Goal: Task Accomplishment & Management: Manage account settings

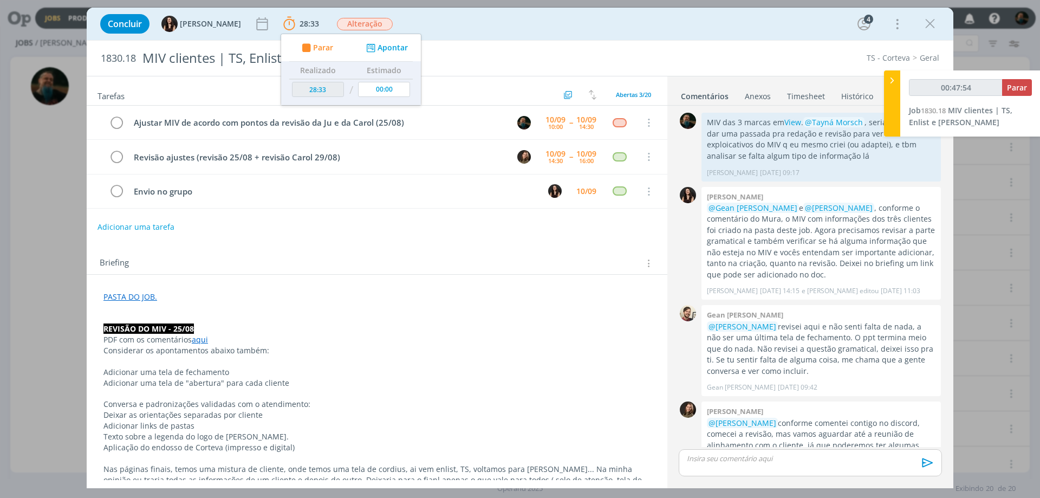
scroll to position [390, 0]
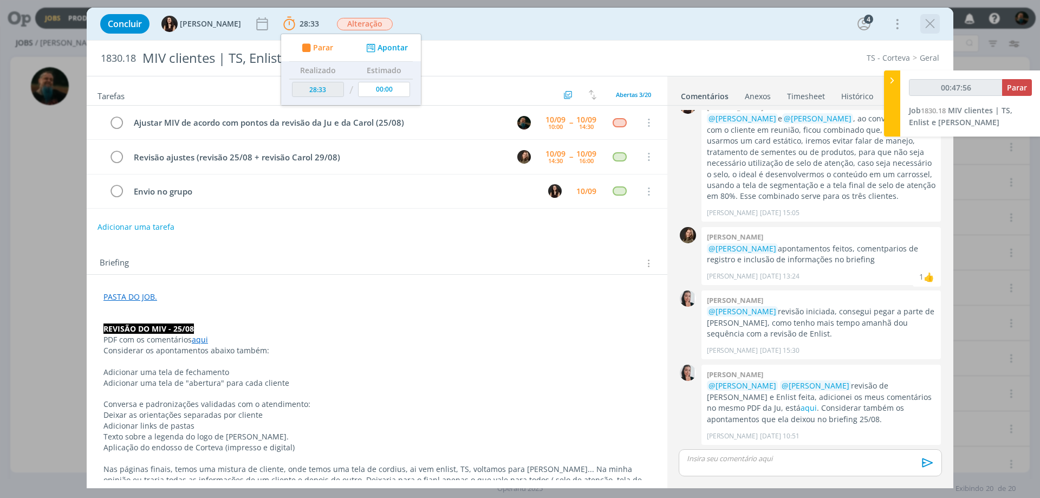
click at [929, 26] on icon "dialog" at bounding box center [930, 24] width 16 height 16
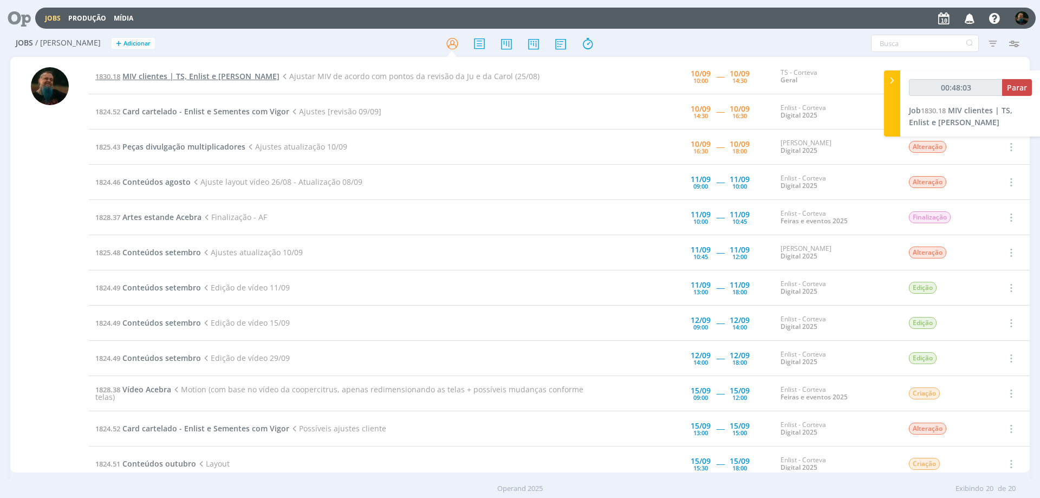
click at [224, 77] on span "MIV clientes | TS, Enlist e [PERSON_NAME]" at bounding box center [200, 76] width 157 height 10
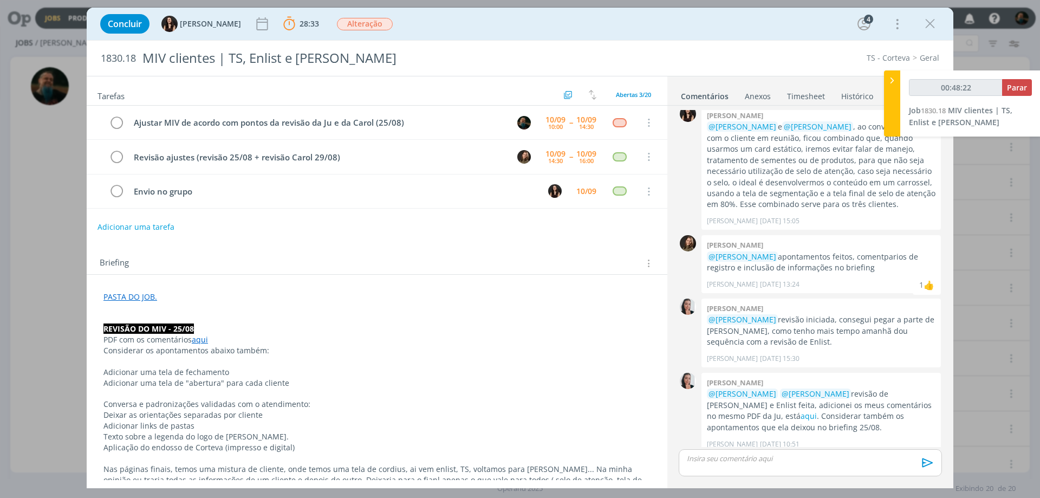
scroll to position [390, 0]
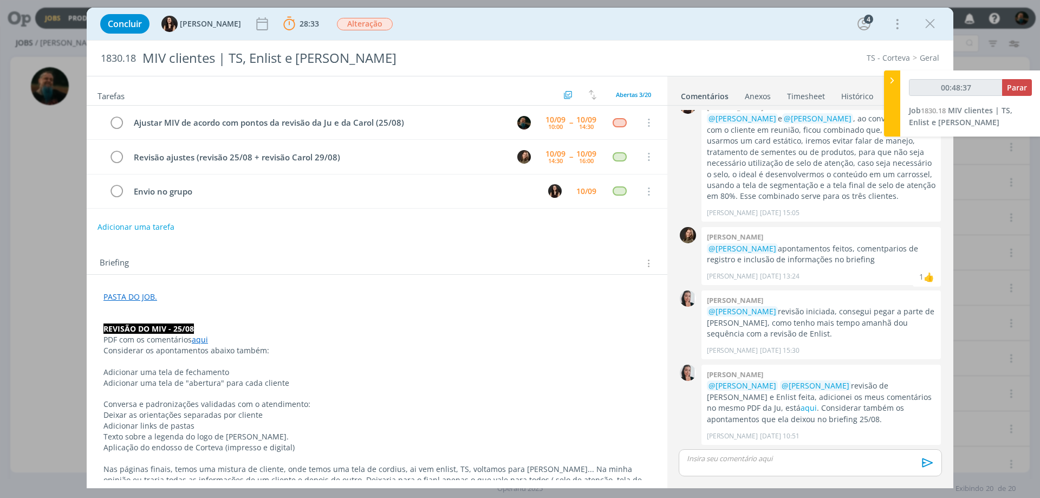
click at [5, 359] on div "Concluir [PERSON_NAME] 28:33 Parar Apontar Data * [DATE] Horas * 00:00 Tarefa S…" at bounding box center [520, 249] width 1040 height 498
click at [923, 25] on icon "dialog" at bounding box center [930, 24] width 16 height 16
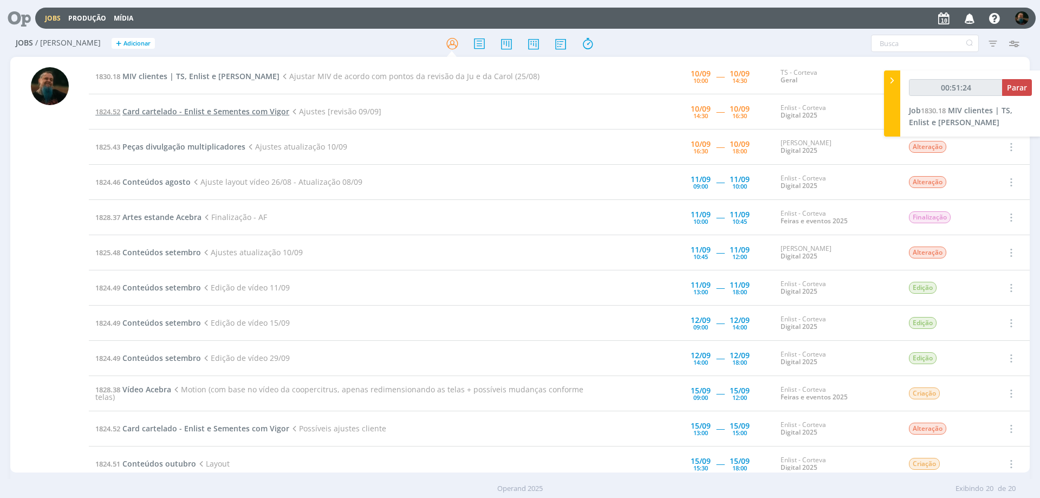
click at [258, 110] on span "Card cartelado - Enlist e Sementes com Vigor" at bounding box center [205, 111] width 167 height 10
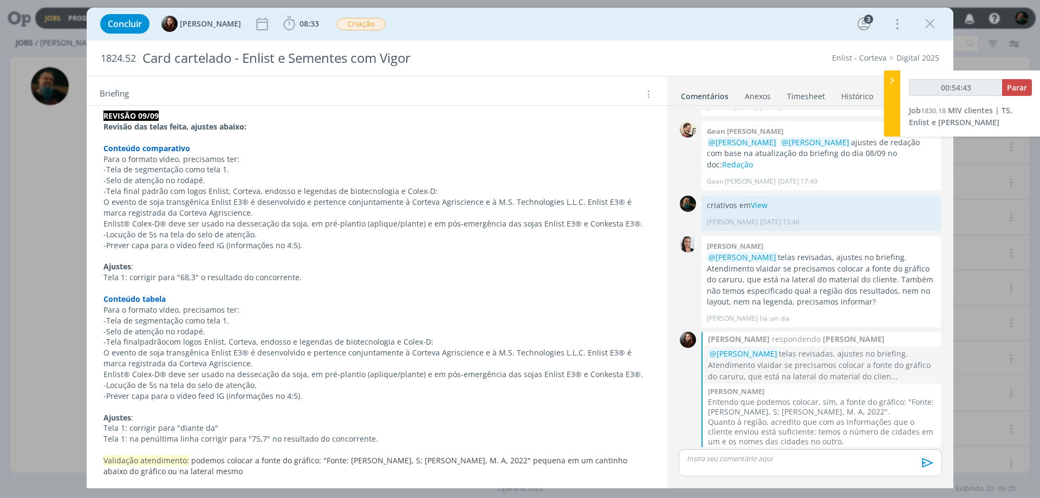
scroll to position [325, 0]
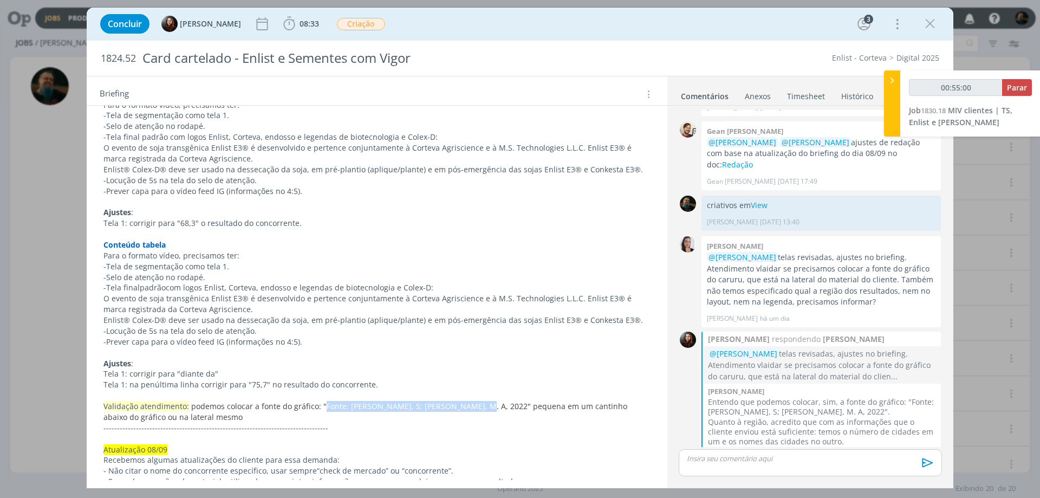
drag, startPoint x: 320, startPoint y: 406, endPoint x: 461, endPoint y: 407, distance: 140.3
click at [461, 407] on span "podemos colocar a fonte do gráfico: "Fonte: [PERSON_NAME], S; [PERSON_NAME], M.…" at bounding box center [366, 411] width 526 height 21
copy span "Fonte: [PERSON_NAME], S; [PERSON_NAME], M. A, 2022"
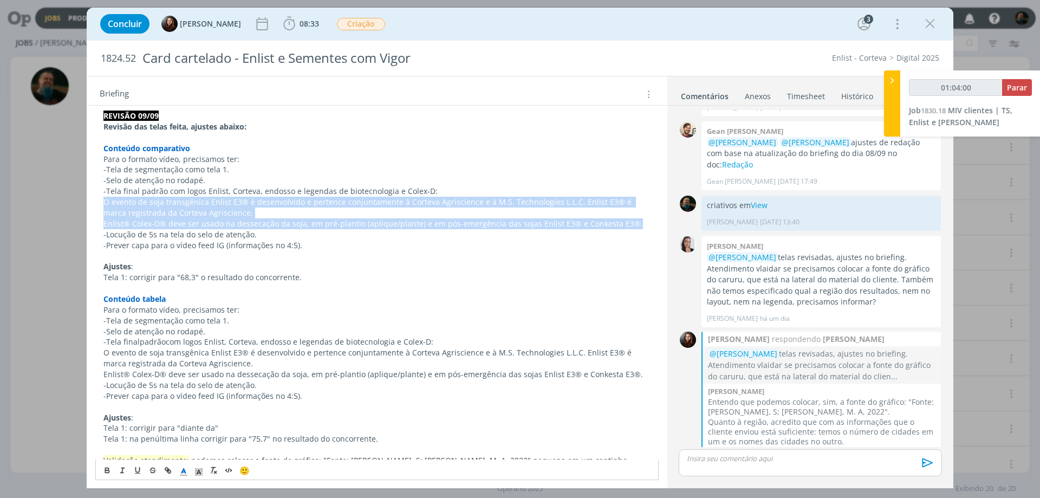
drag, startPoint x: 102, startPoint y: 203, endPoint x: 637, endPoint y: 222, distance: 534.5
copy div "O evento de soja transgênica Enlist E3® é desenvolvido e pertence conjuntamente…"
click at [929, 23] on icon "dialog" at bounding box center [930, 24] width 16 height 16
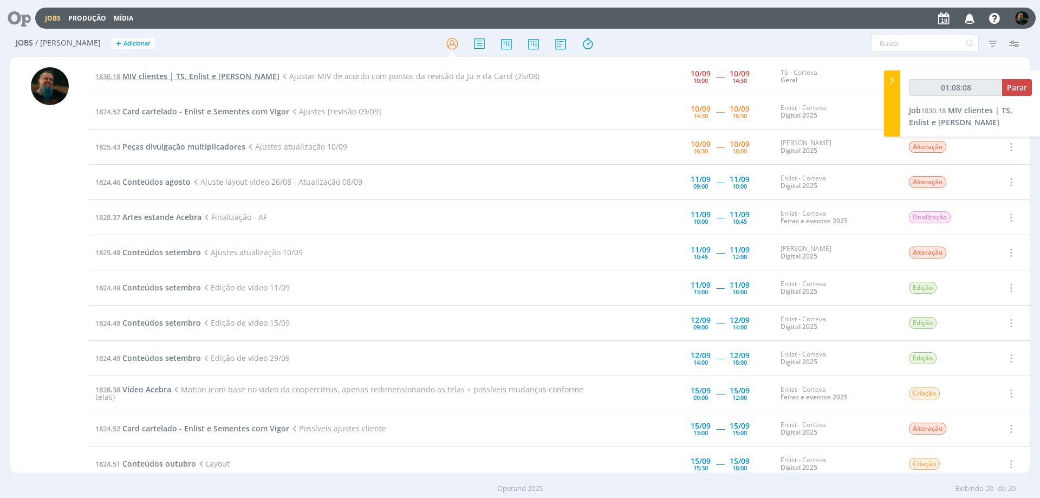
click at [230, 80] on span "MIV clientes | TS, Enlist e [PERSON_NAME]" at bounding box center [200, 76] width 157 height 10
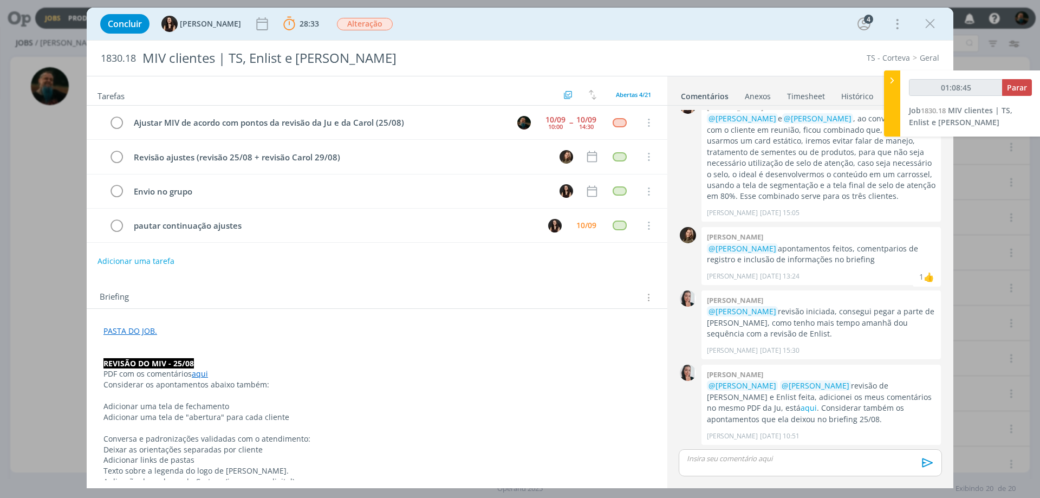
type input "01:08:46"
click at [1011, 88] on span "Parar" at bounding box center [1017, 87] width 20 height 10
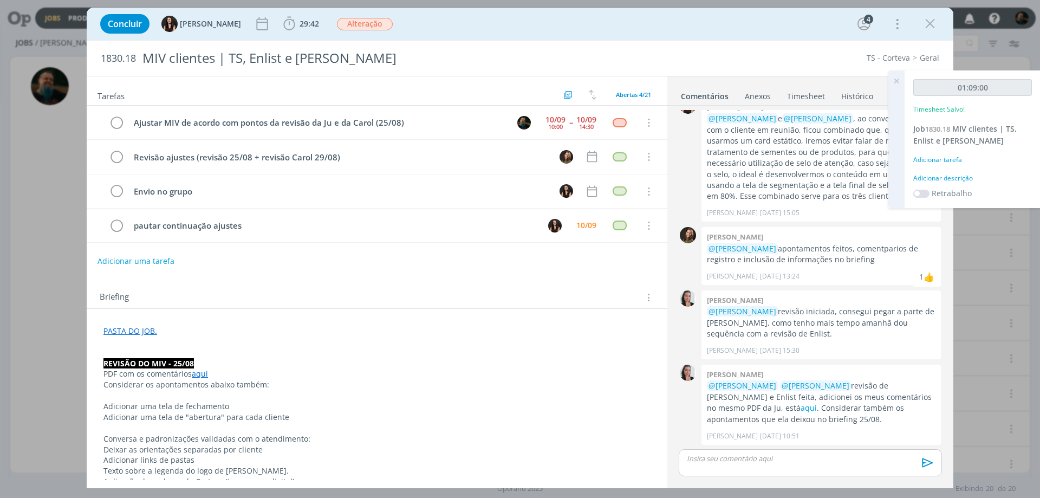
click at [950, 175] on div "Adicionar descrição" at bounding box center [972, 178] width 119 height 10
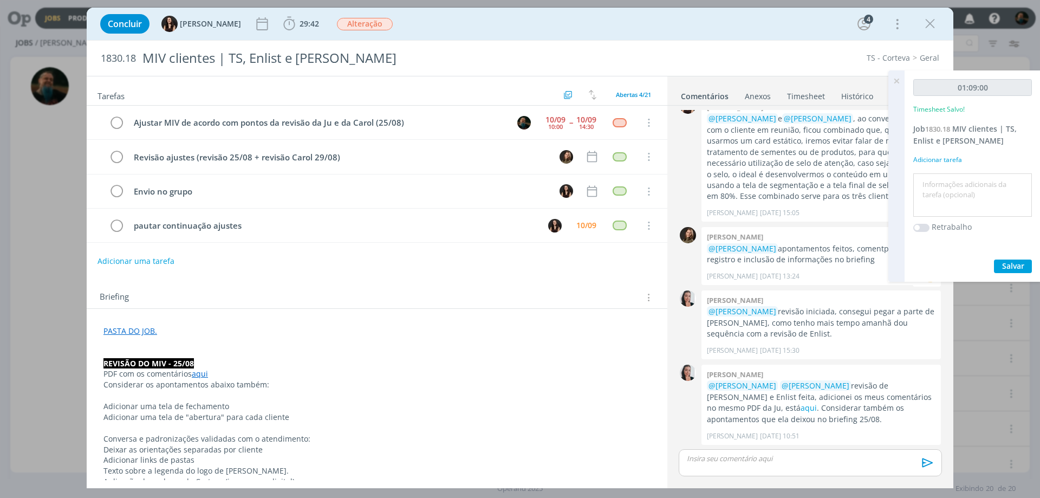
click at [941, 187] on textarea at bounding box center [972, 195] width 113 height 38
type textarea "ajustes de revisão"
click at [1010, 263] on span "Salvar" at bounding box center [1013, 266] width 22 height 10
click at [897, 81] on icon at bounding box center [897, 80] width 20 height 21
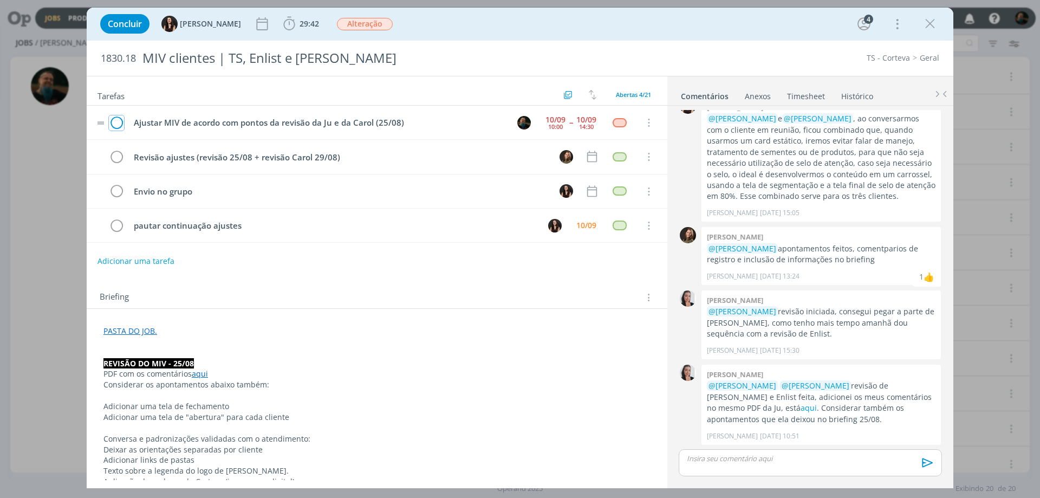
click at [116, 123] on icon "dialog" at bounding box center [116, 123] width 15 height 16
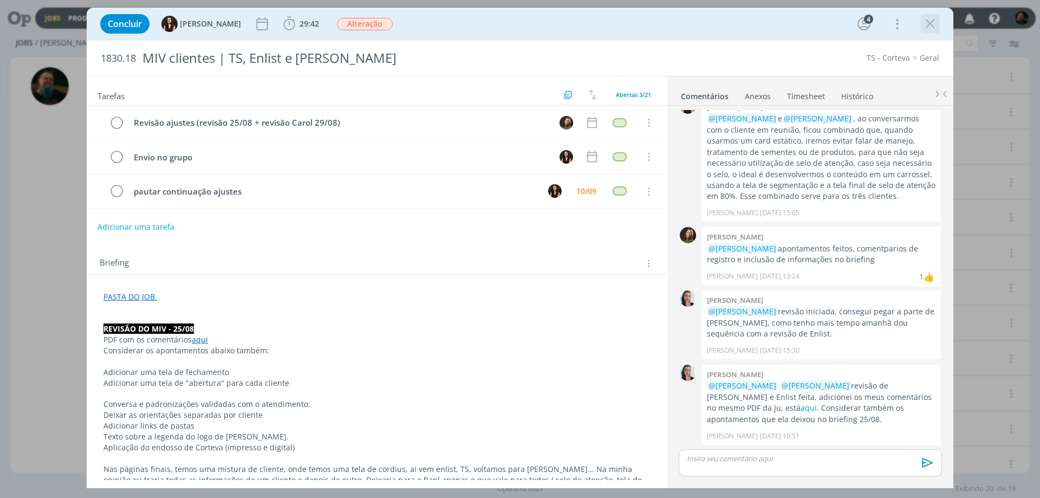
click at [932, 22] on icon "dialog" at bounding box center [930, 24] width 16 height 16
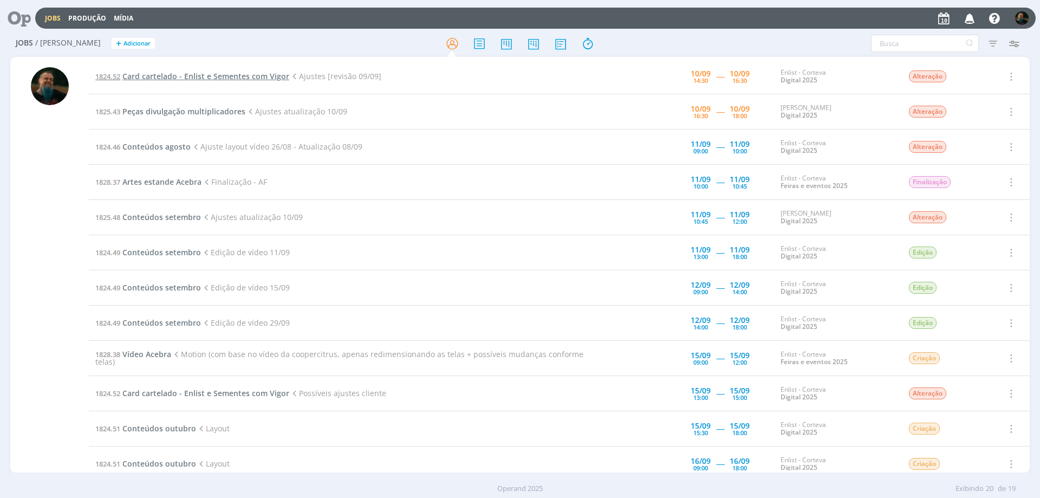
click at [257, 74] on span "Card cartelado - Enlist e Sementes com Vigor" at bounding box center [205, 76] width 167 height 10
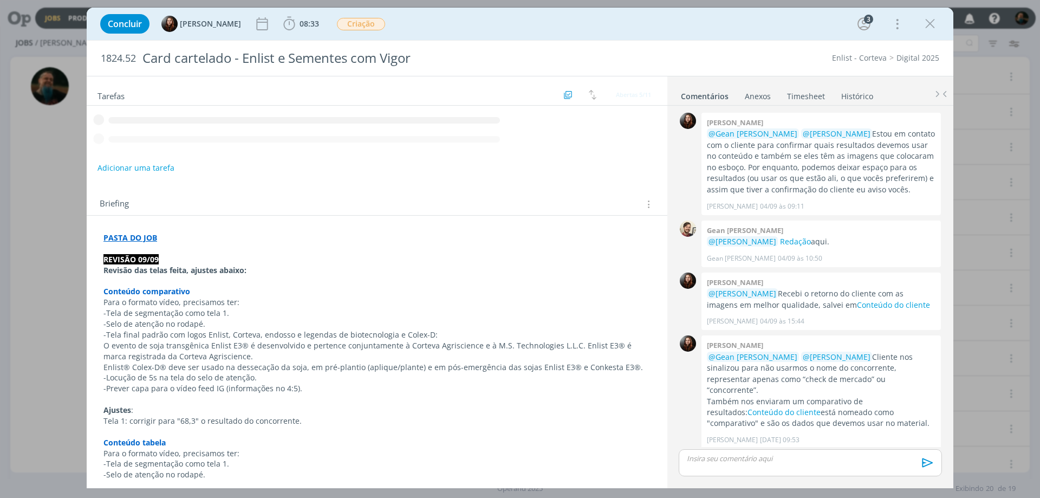
scroll to position [440, 0]
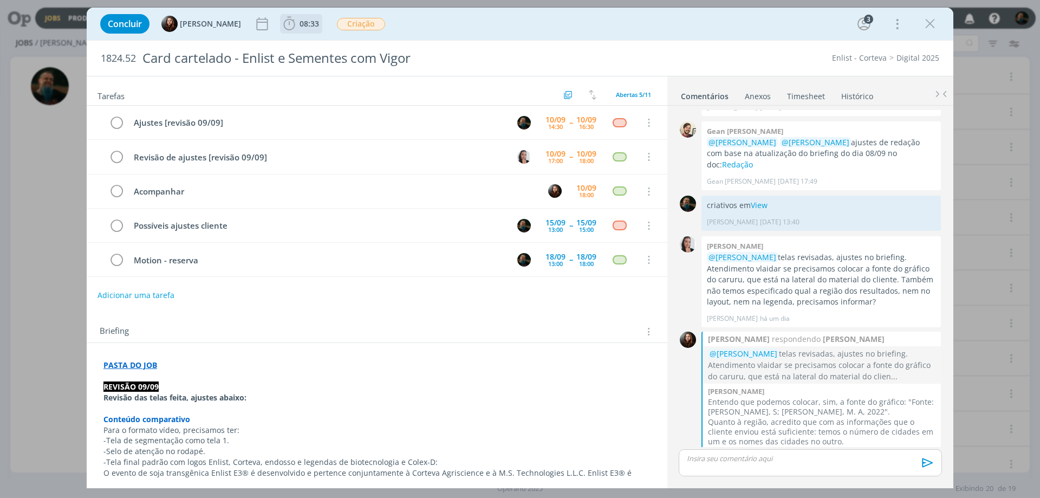
click at [313, 28] on span "08:33" at bounding box center [310, 23] width 20 height 10
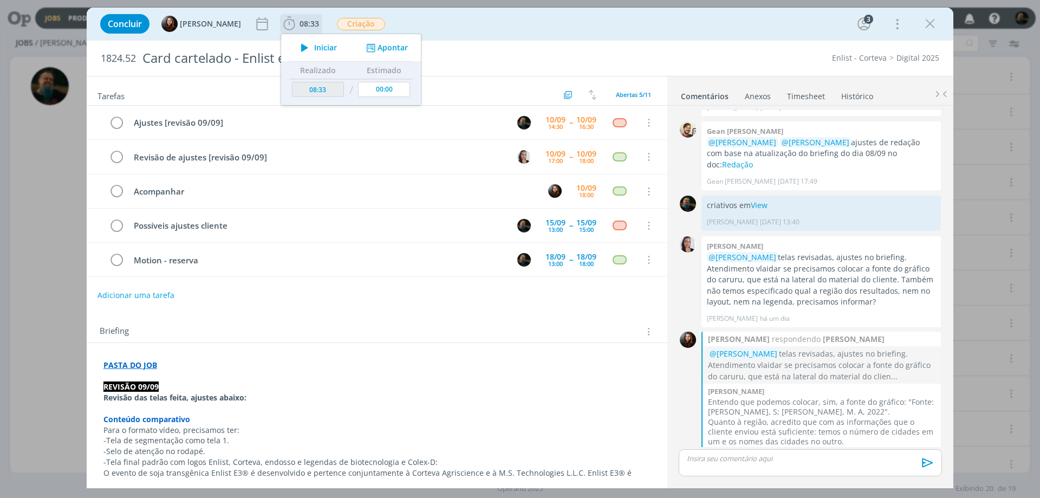
click at [319, 49] on span "Iniciar" at bounding box center [325, 48] width 23 height 8
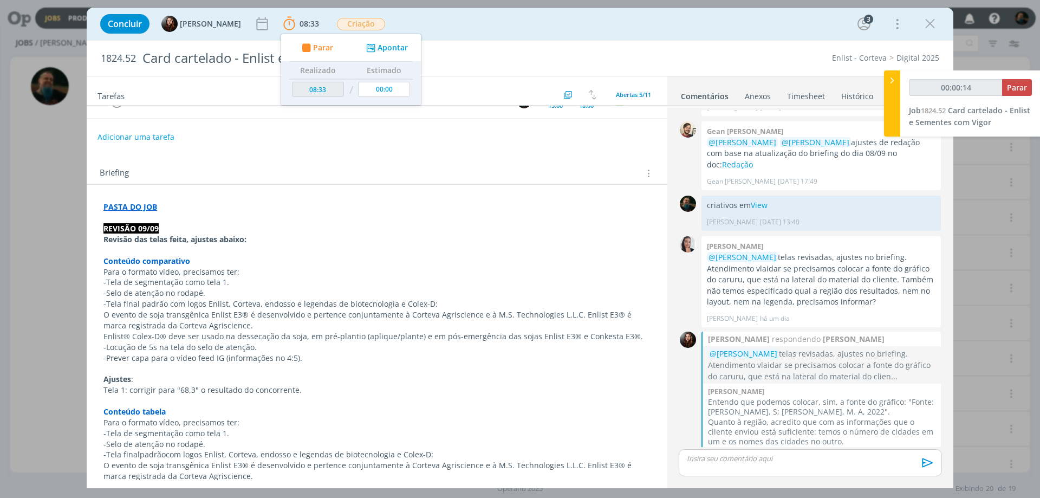
scroll to position [163, 0]
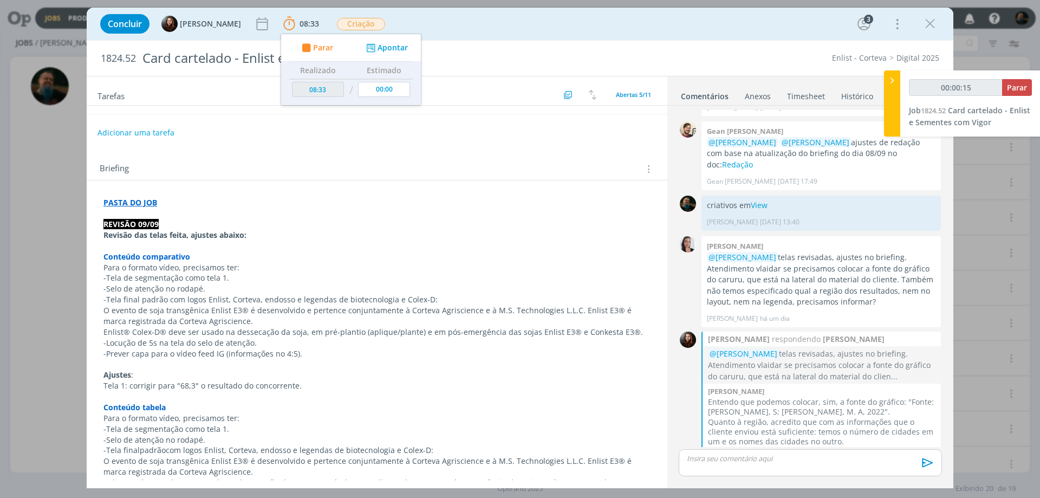
type input "00:00:16"
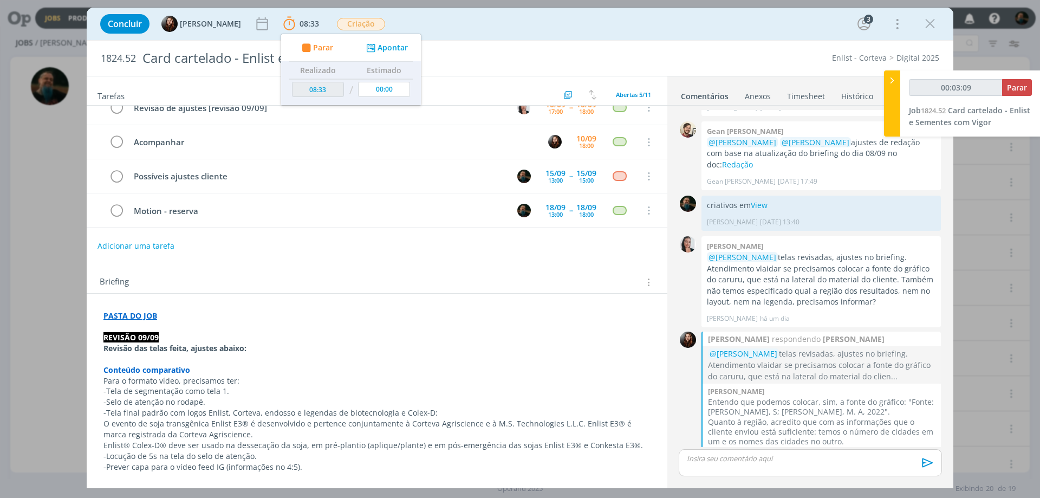
scroll to position [0, 0]
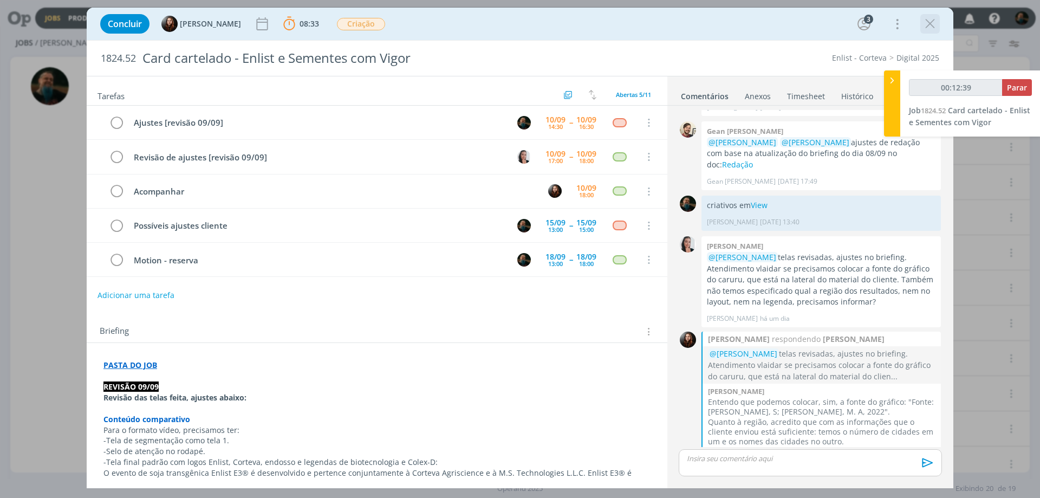
click at [934, 25] on icon "dialog" at bounding box center [930, 24] width 16 height 16
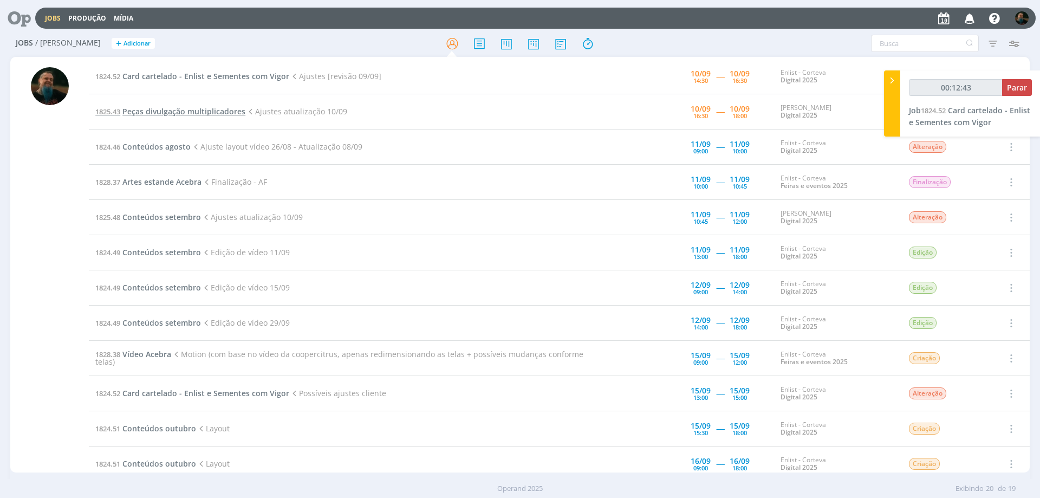
click at [229, 116] on span "Peças divulgação multiplicadores" at bounding box center [183, 111] width 123 height 10
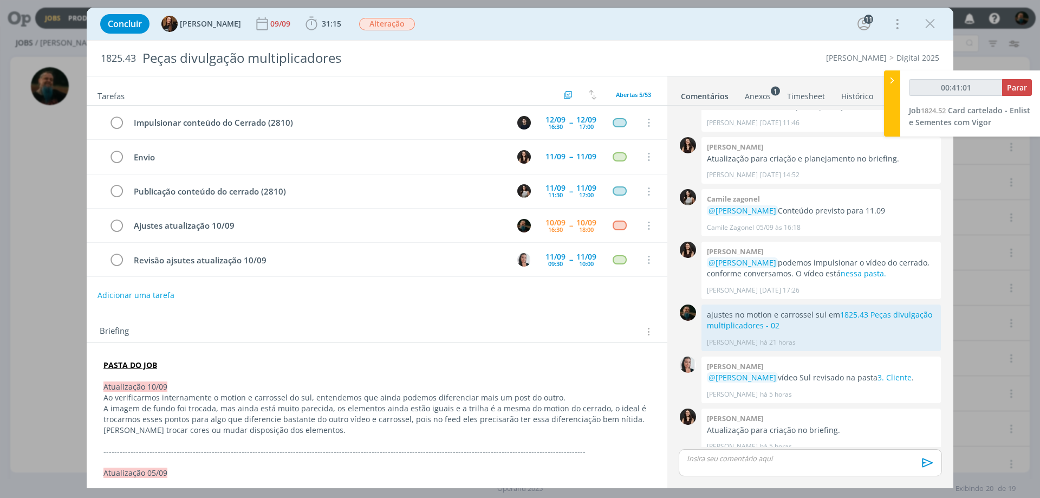
type input "00:42:01"
